Goal: Task Accomplishment & Management: Manage account settings

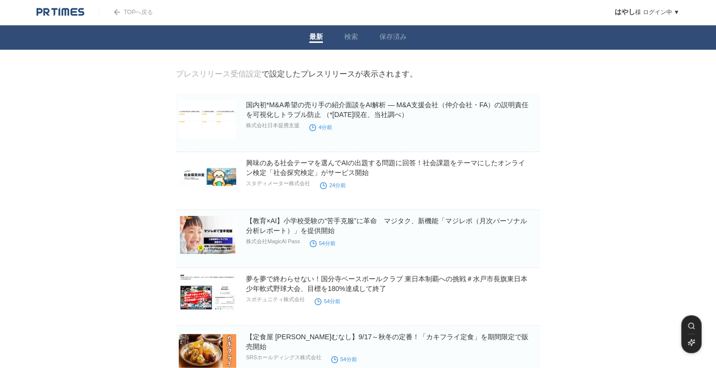
click at [237, 74] on link "プレスリリース受信設定" at bounding box center [219, 74] width 86 height 8
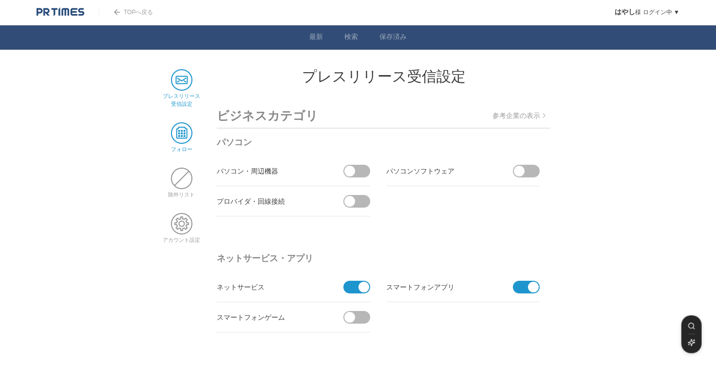
click at [184, 132] on span at bounding box center [181, 132] width 21 height 21
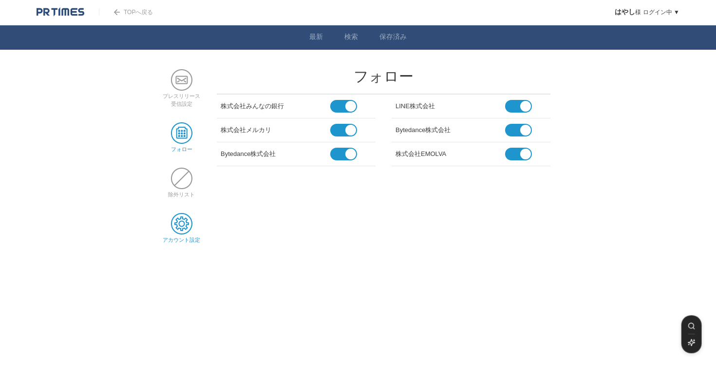
click at [177, 223] on span at bounding box center [181, 223] width 21 height 21
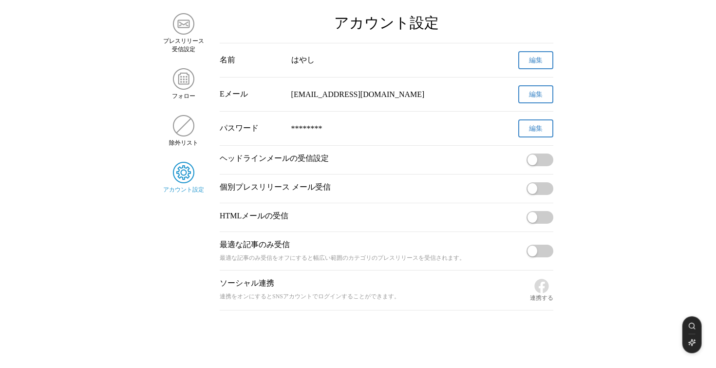
scroll to position [75, 0]
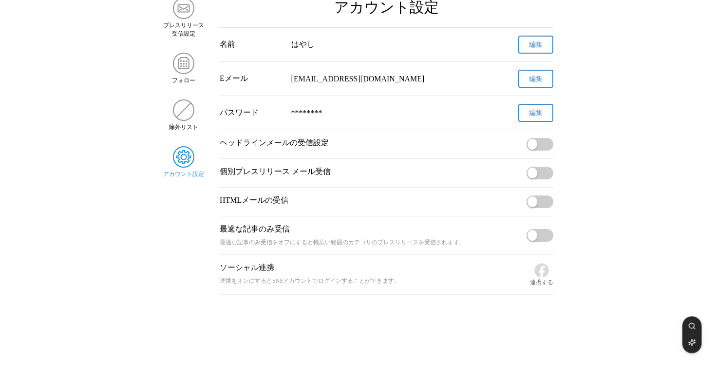
click at [543, 145] on button "button" at bounding box center [540, 144] width 27 height 13
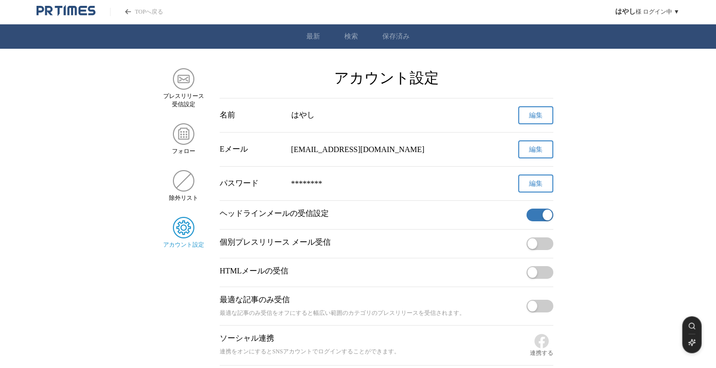
click at [52, 19] on link "PR TIMESのトップページはこちら" at bounding box center [66, 12] width 59 height 14
